Goal: Navigation & Orientation: Find specific page/section

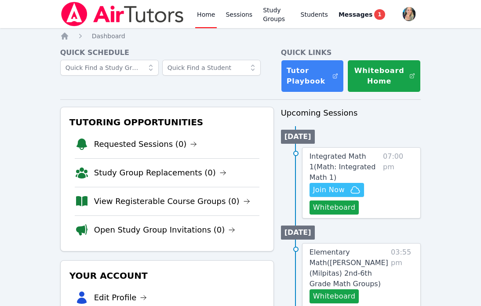
click at [208, 17] on link "Home" at bounding box center [206, 14] width 22 height 28
